Goal: Book appointment/travel/reservation

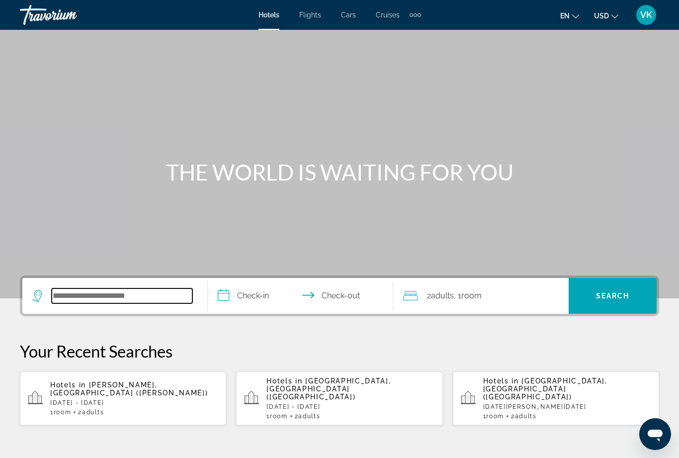
click at [116, 303] on input "Search hotel destination" at bounding box center [122, 295] width 141 height 15
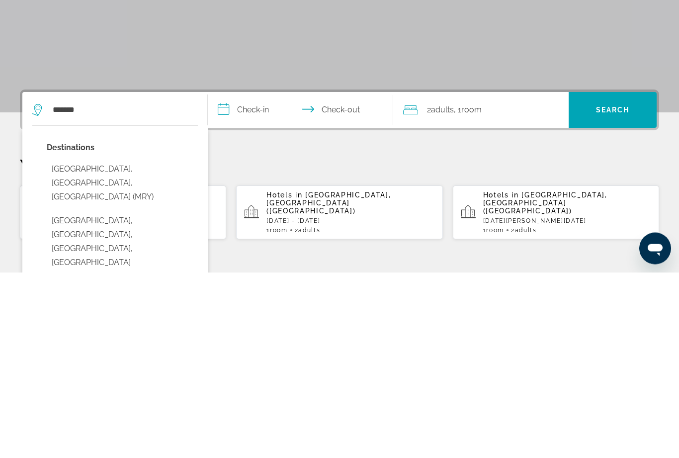
click at [104, 345] on button "[GEOGRAPHIC_DATA], [GEOGRAPHIC_DATA], [GEOGRAPHIC_DATA] (MRY)" at bounding box center [122, 368] width 151 height 47
type input "**********"
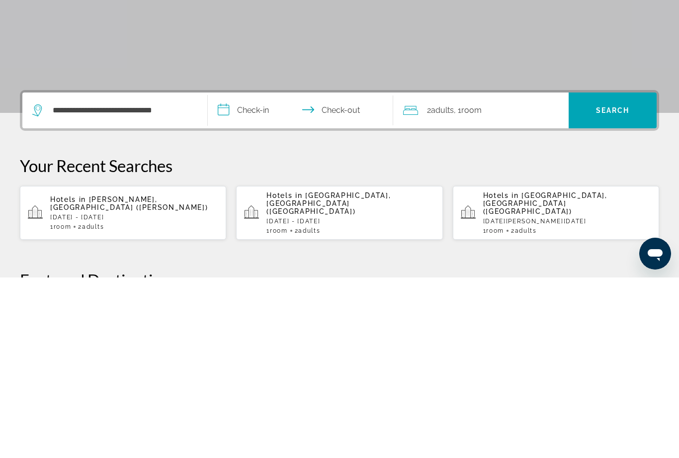
click at [248, 273] on input "**********" at bounding box center [302, 292] width 189 height 39
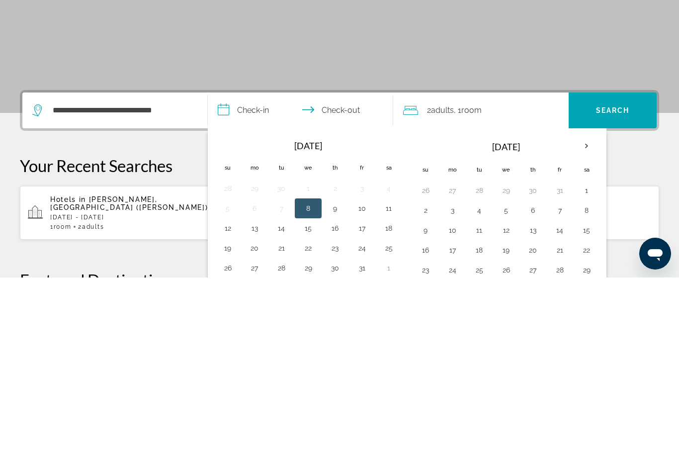
scroll to position [243, 0]
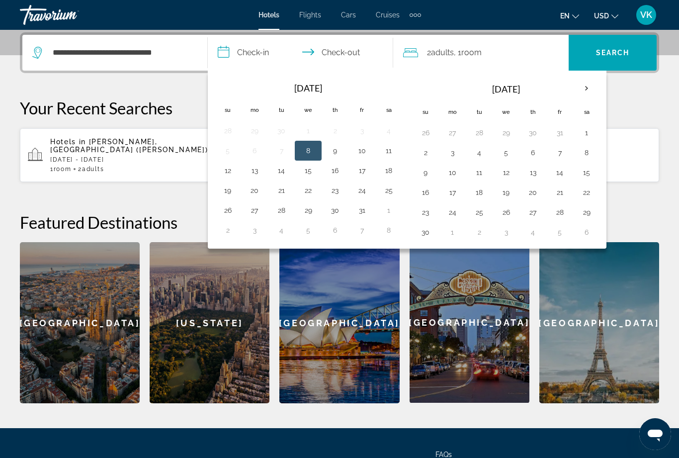
click at [389, 174] on button "18" at bounding box center [389, 170] width 16 height 14
click at [226, 192] on button "19" at bounding box center [228, 190] width 16 height 14
type input "**********"
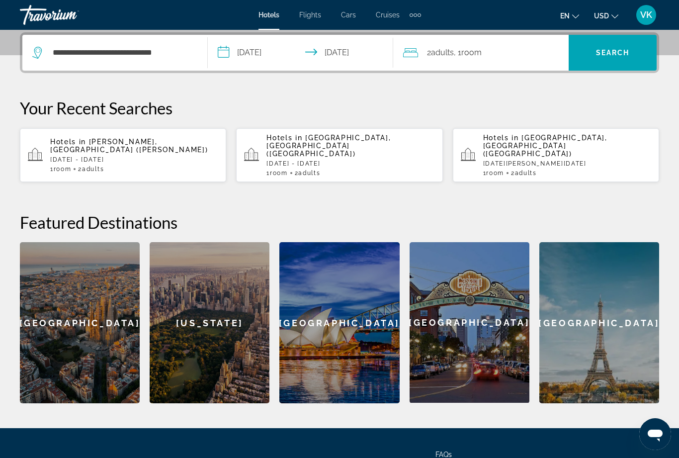
click at [603, 60] on span "Search" at bounding box center [612, 53] width 88 height 24
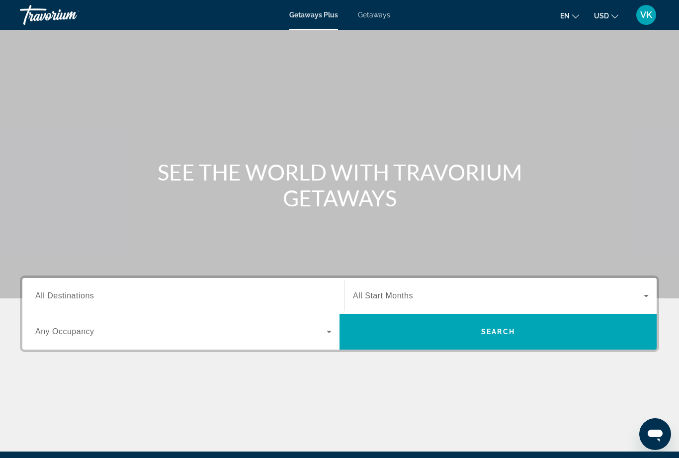
click at [371, 19] on span "Getaways" at bounding box center [374, 15] width 32 height 8
click at [114, 295] on input "Destination All Destinations" at bounding box center [183, 296] width 296 height 12
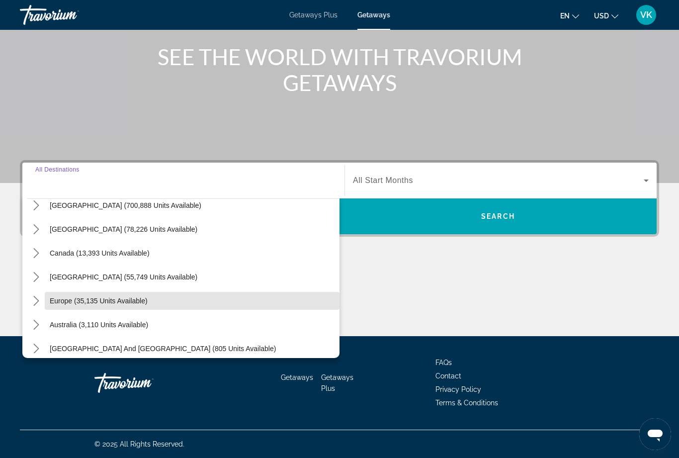
scroll to position [45, 0]
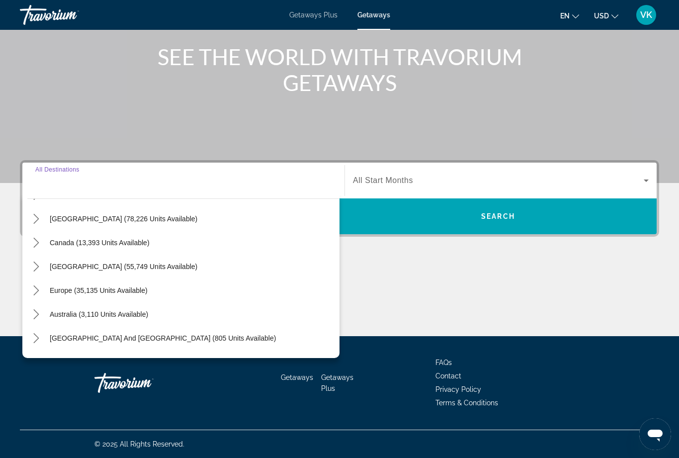
click at [35, 264] on icon "Toggle Caribbean & Atlantic Islands (55,749 units available) submenu" at bounding box center [36, 266] width 10 height 10
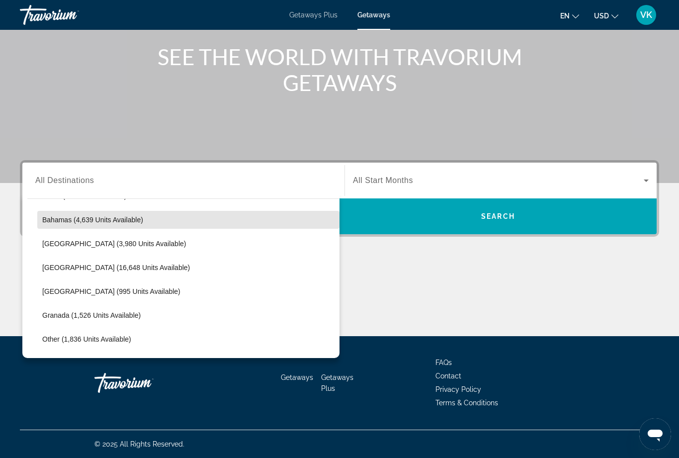
scroll to position [163, 0]
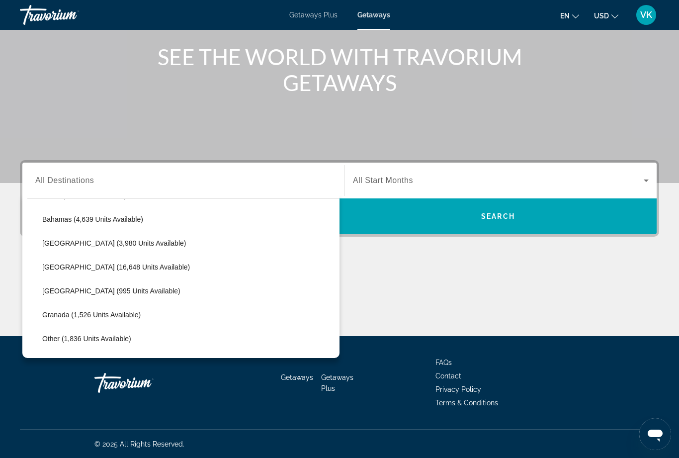
click at [114, 293] on span "Dominican Republic (995 units available)" at bounding box center [111, 291] width 138 height 8
type input "**********"
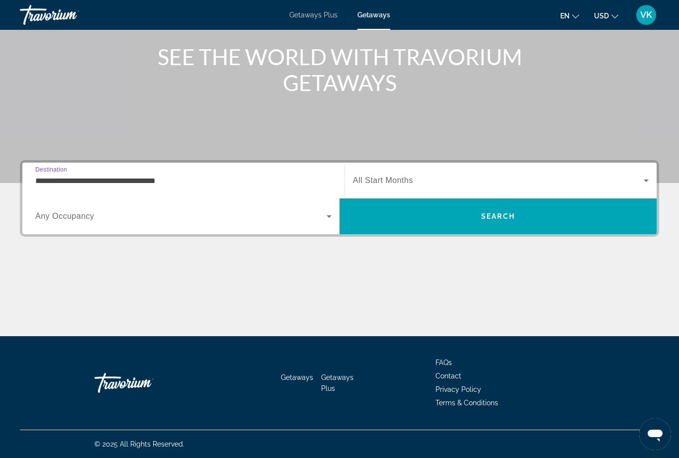
click at [432, 179] on span "Search widget" at bounding box center [498, 180] width 291 height 12
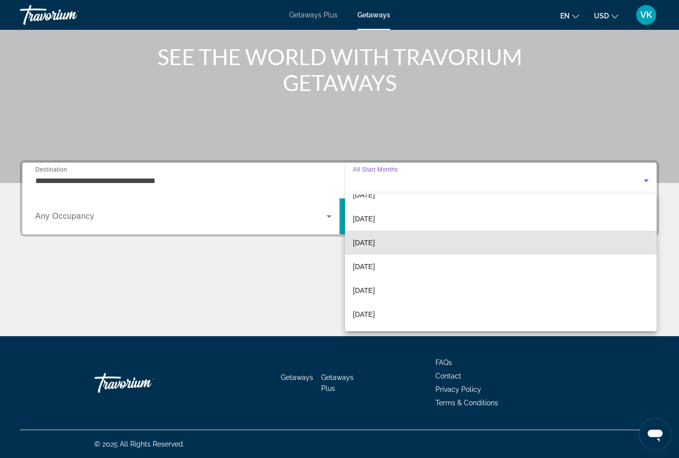
scroll to position [42, 0]
click at [375, 242] on span "December 2025" at bounding box center [364, 240] width 22 height 12
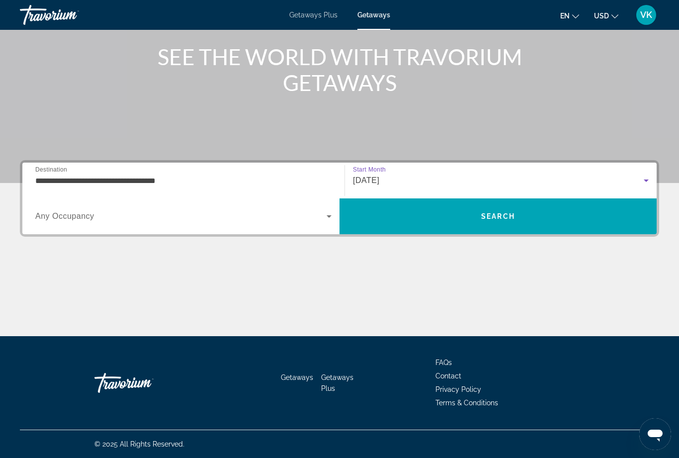
click at [472, 221] on span "Search" at bounding box center [497, 216] width 317 height 24
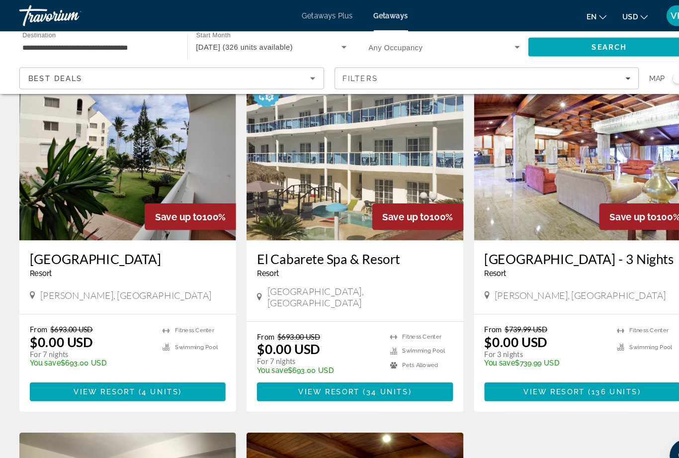
scroll to position [62, 0]
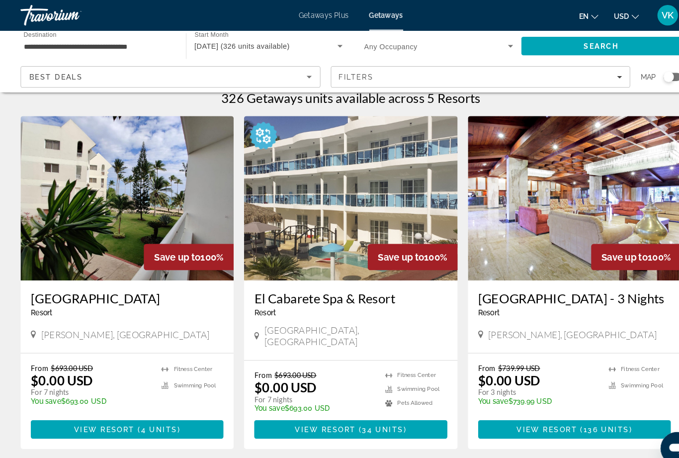
click at [165, 186] on img "Main content" at bounding box center [123, 191] width 206 height 159
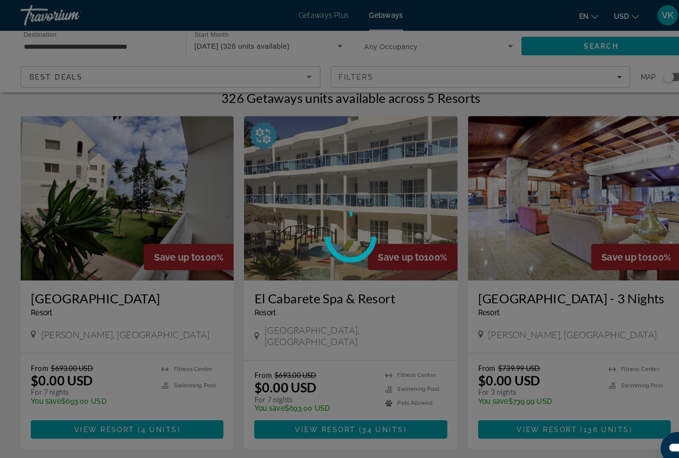
scroll to position [12, 0]
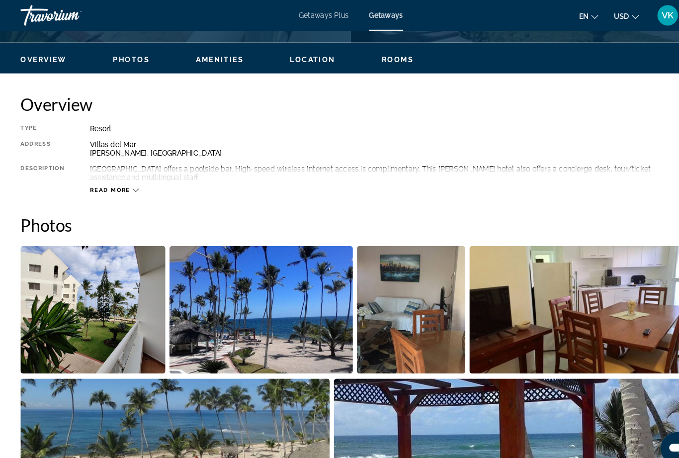
scroll to position [455, 0]
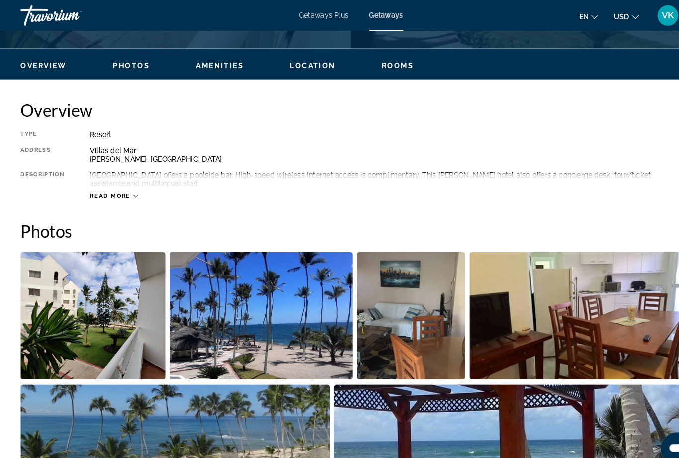
click at [129, 185] on div "Read more" at bounding box center [373, 179] width 572 height 27
click at [130, 187] on icon "Main content" at bounding box center [131, 189] width 5 height 5
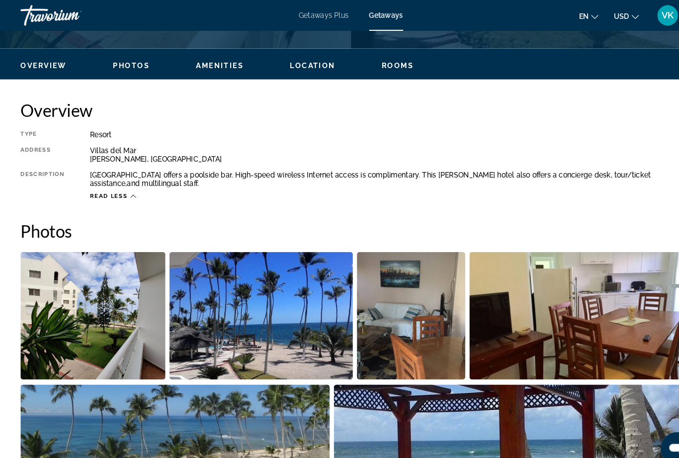
click at [131, 189] on icon "Main content" at bounding box center [128, 189] width 5 height 5
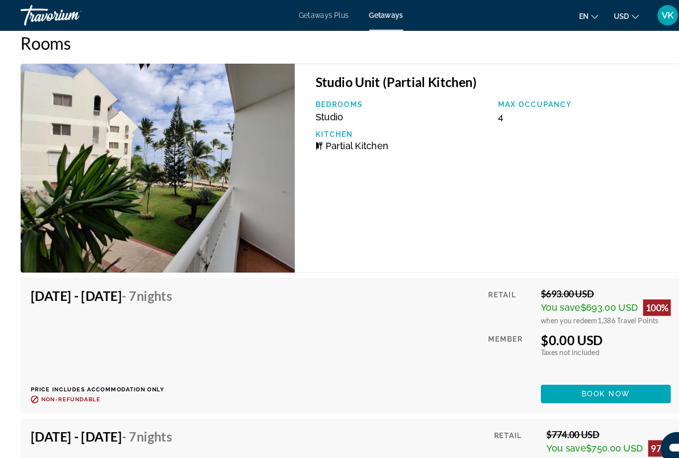
scroll to position [1713, 0]
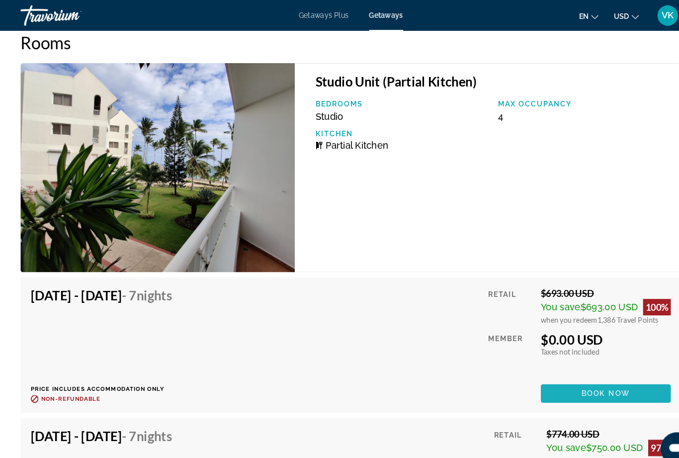
click at [595, 372] on span "Main content" at bounding box center [586, 381] width 126 height 24
